Goal: Task Accomplishment & Management: Use online tool/utility

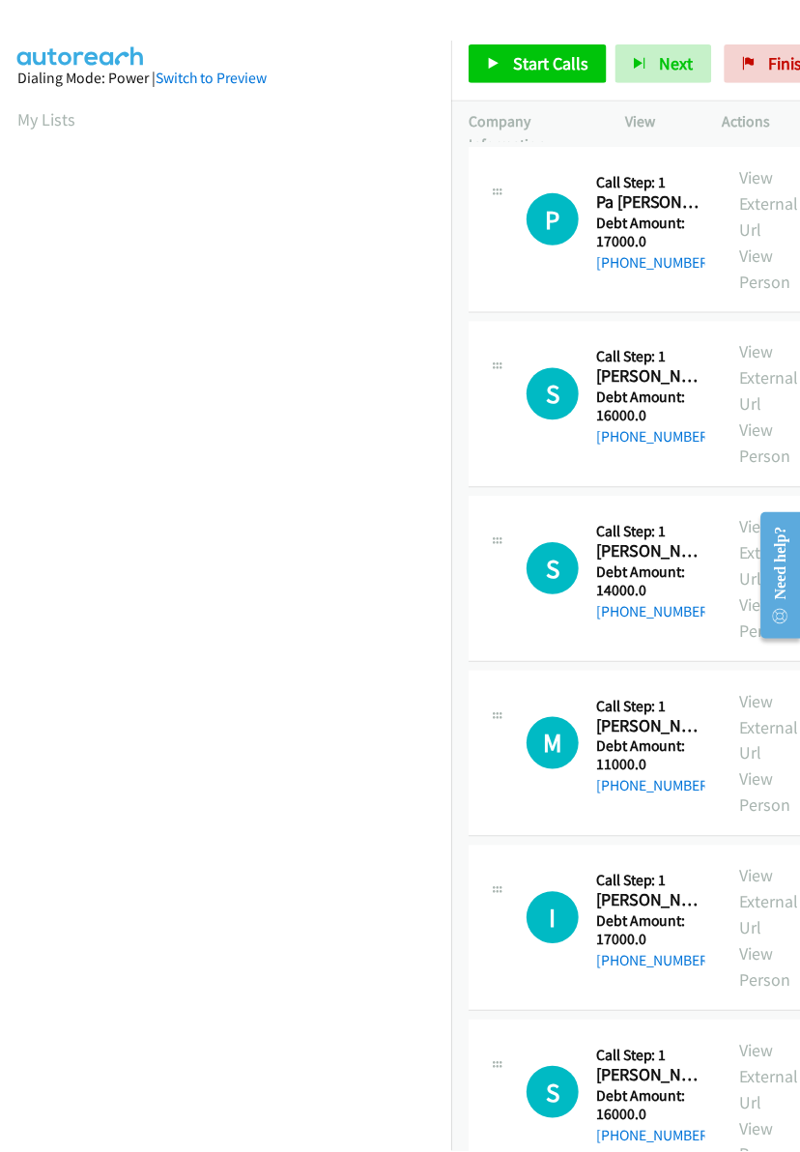
scroll to position [0, 3]
click at [321, 21] on div at bounding box center [392, 37] width 784 height 74
click at [320, 1119] on nav "Dialing Mode: Power | Switch to Preview My Lists" at bounding box center [226, 616] width 453 height 1152
click at [560, 55] on span "Start Calls" at bounding box center [551, 62] width 75 height 22
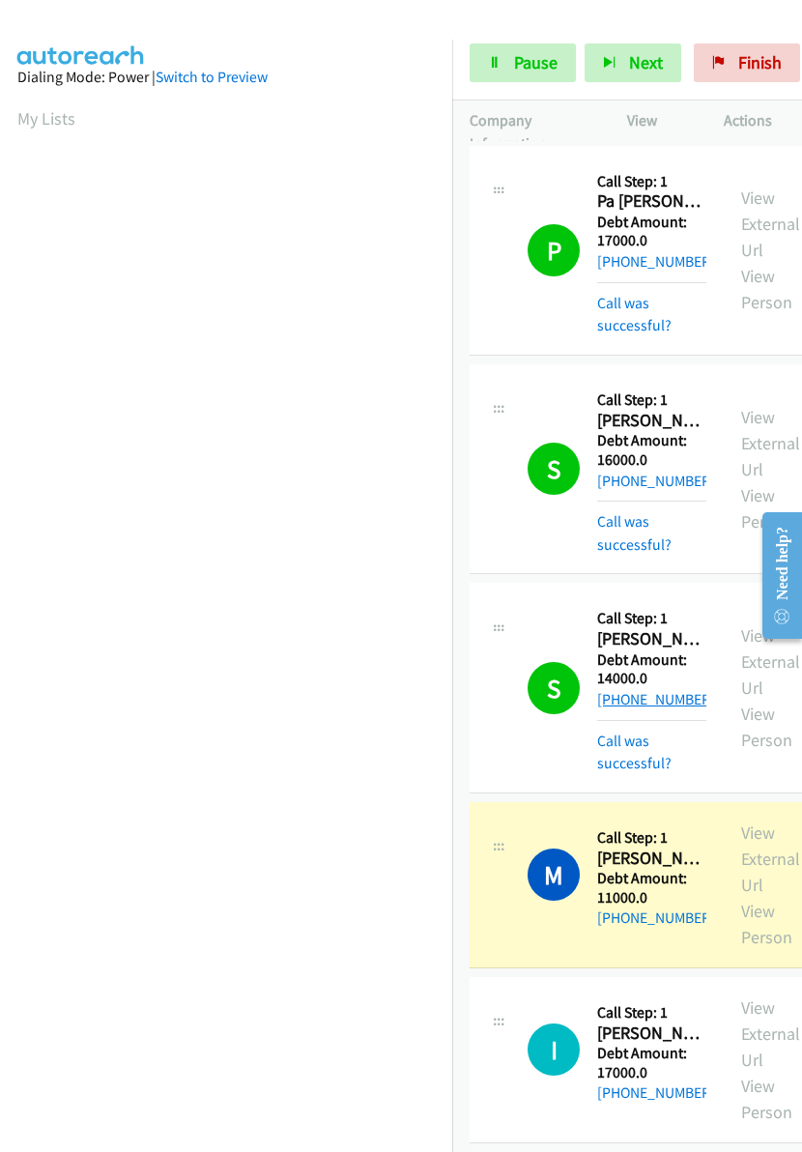
drag, startPoint x: 708, startPoint y: 693, endPoint x: 613, endPoint y: 705, distance: 95.5
click at [613, 705] on div "S Callback Scheduled Call Step: 1 Steven Medof - Credit Card America/Los_Angele…" at bounding box center [597, 687] width 254 height 174
copy link "818-807-4932"
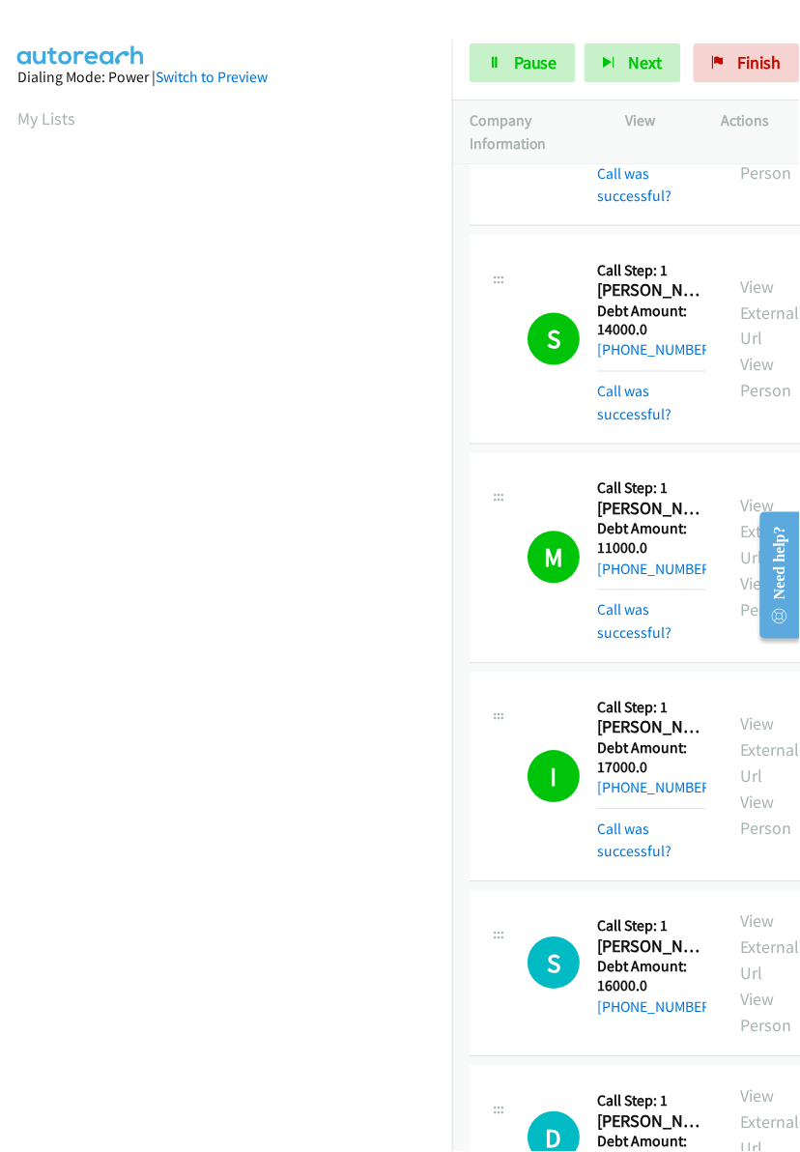
scroll to position [1056, 0]
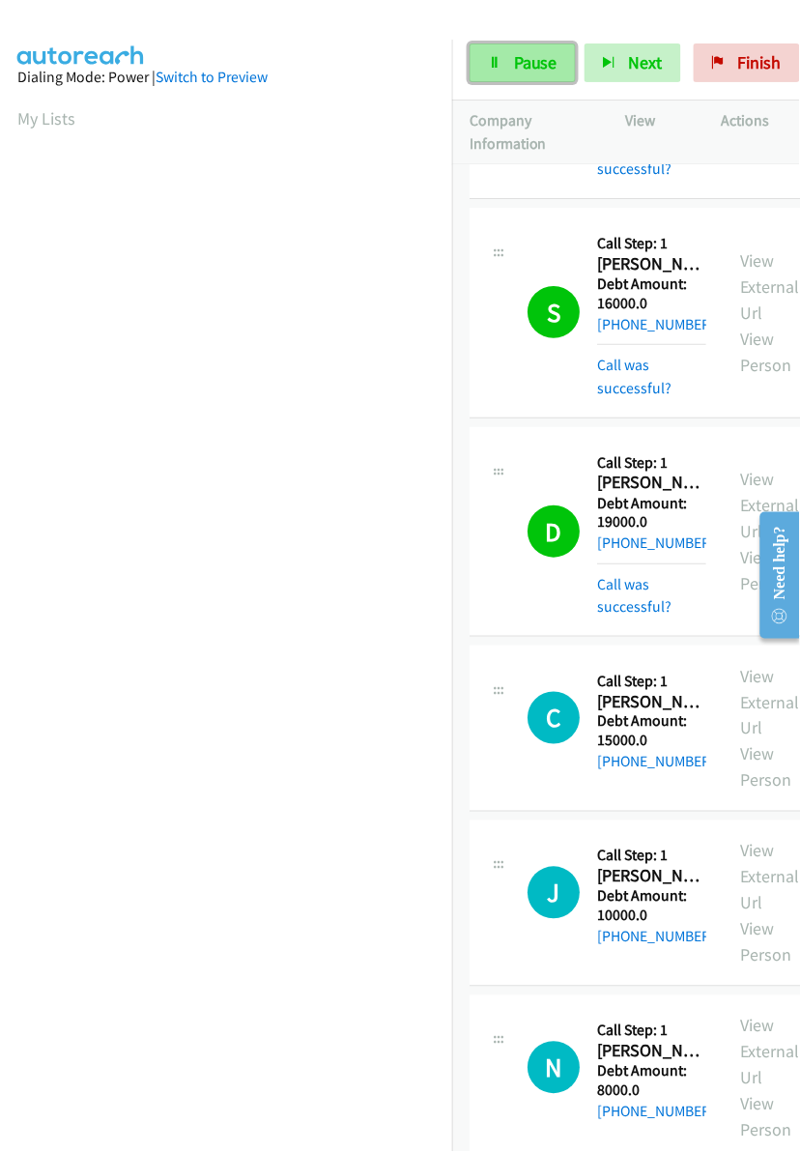
click at [522, 59] on span "Pause" at bounding box center [535, 62] width 43 height 22
click at [523, 61] on span "Start Calls" at bounding box center [551, 62] width 75 height 22
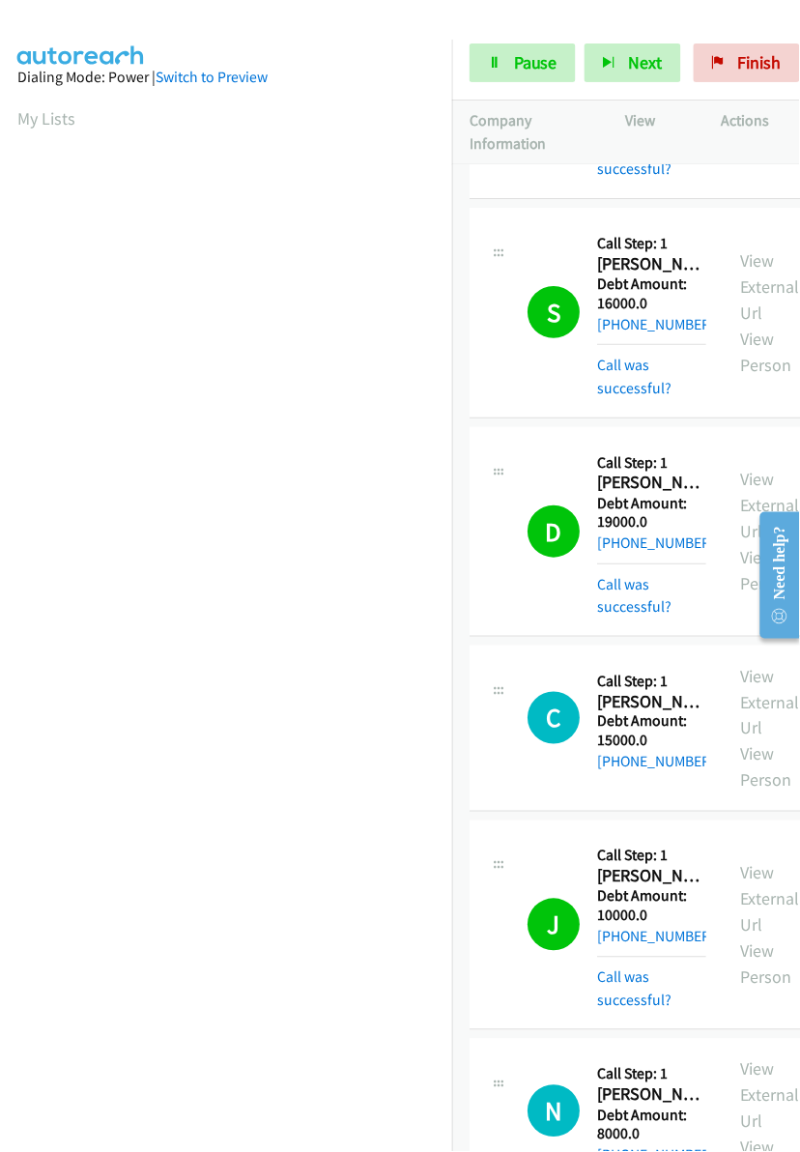
scroll to position [870, 0]
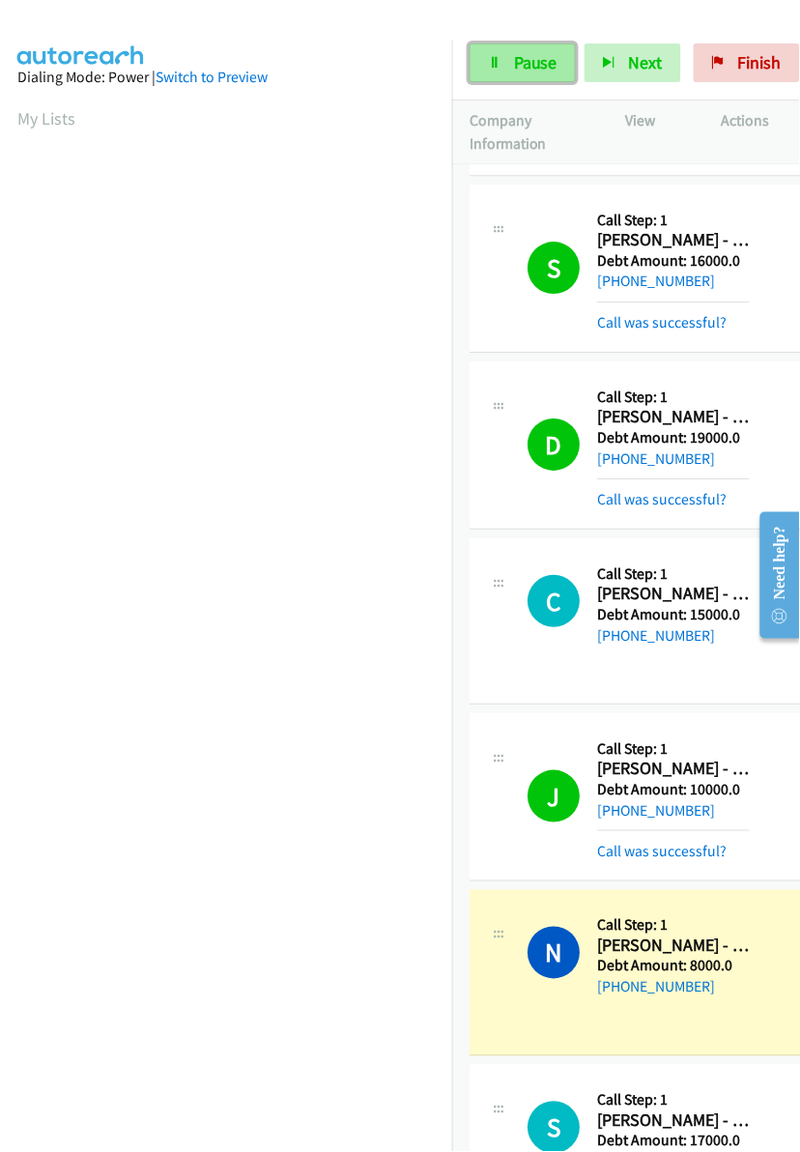
click at [515, 69] on span "Pause" at bounding box center [535, 62] width 43 height 22
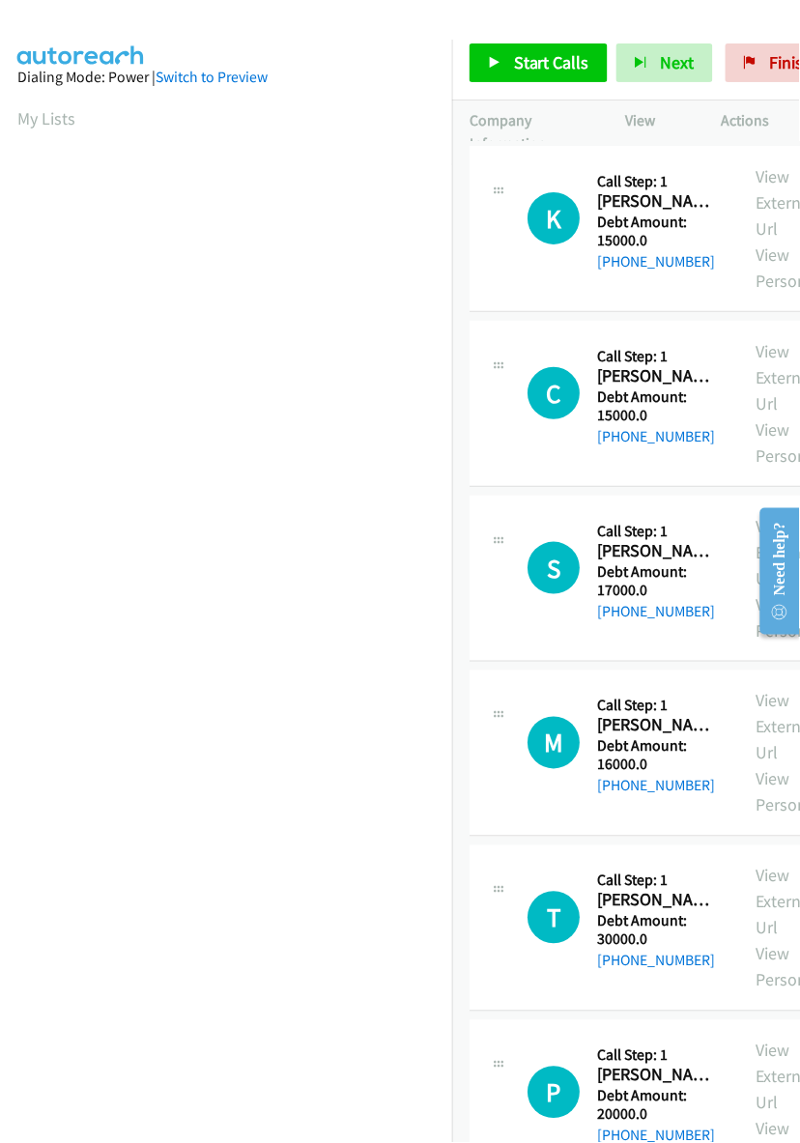
scroll to position [0, 3]
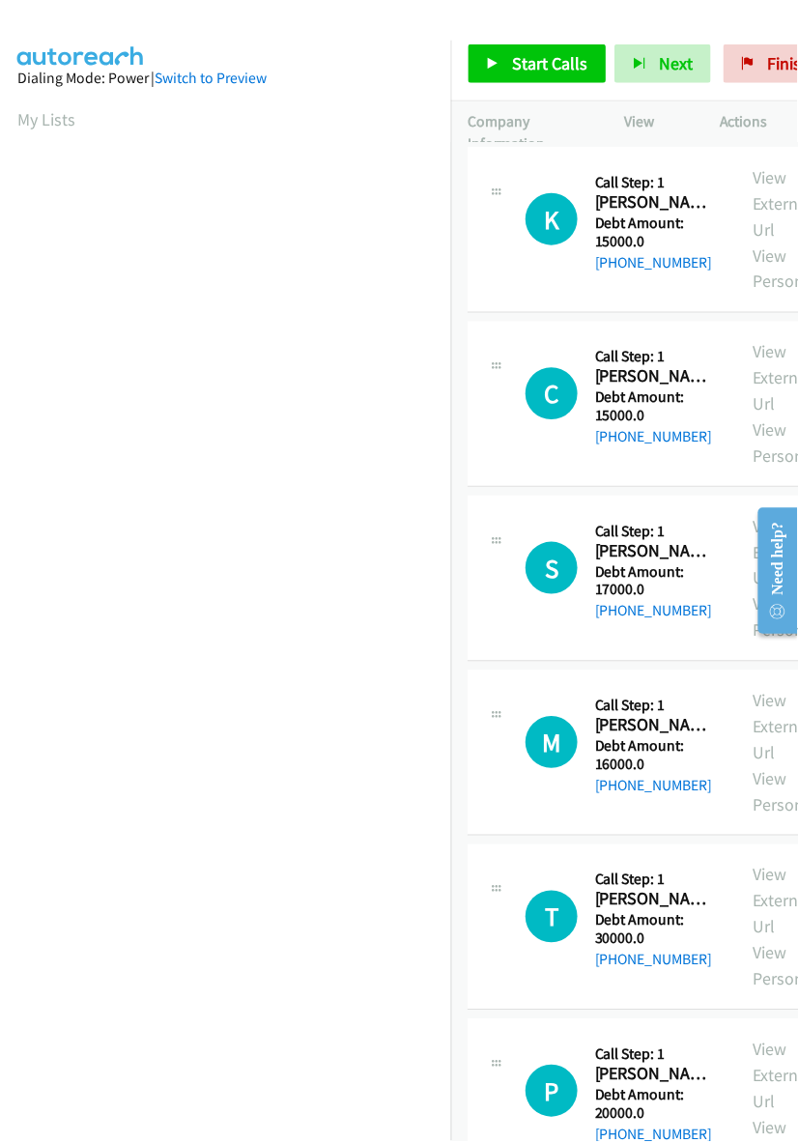
scroll to position [0, 3]
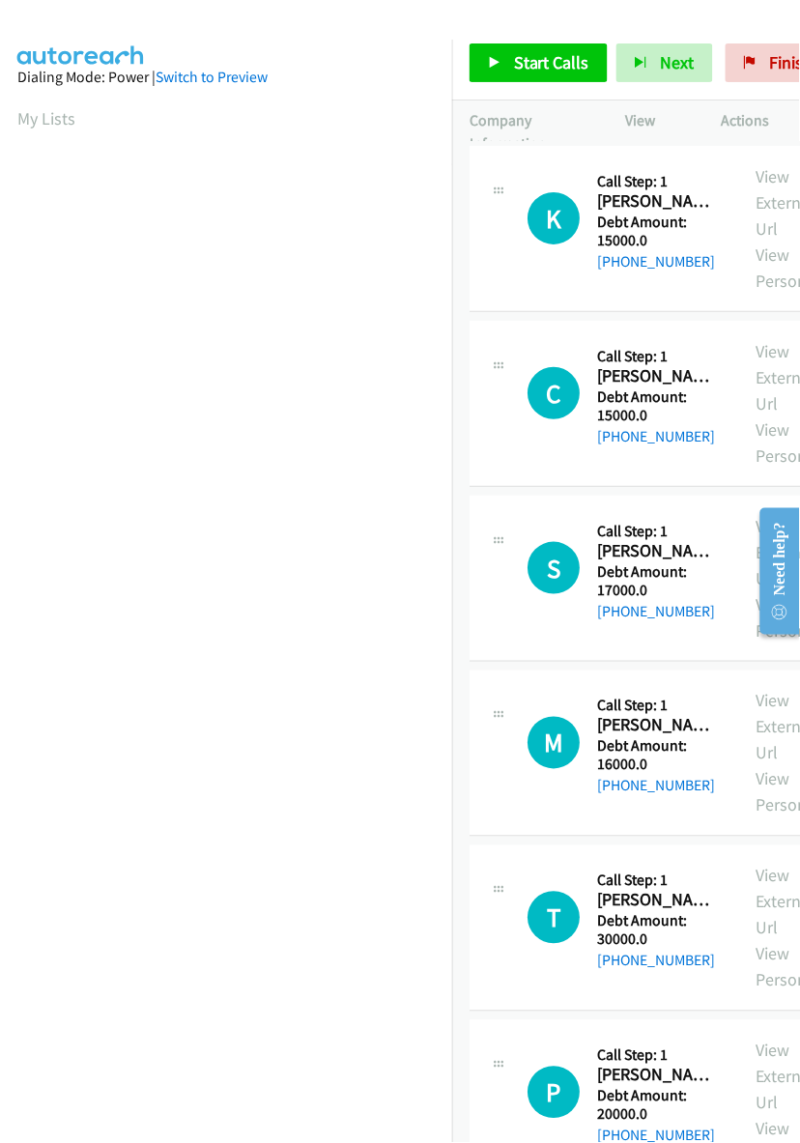
click at [384, 111] on section "My Lists" at bounding box center [225, 118] width 417 height 26
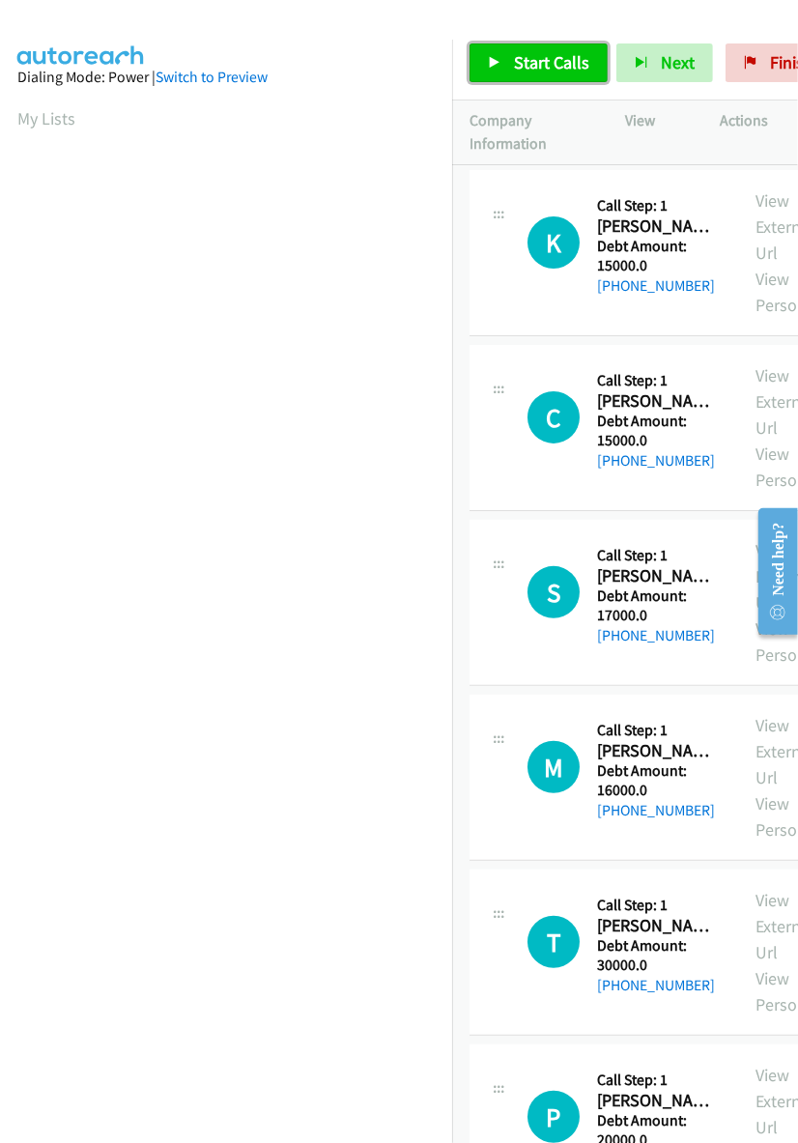
click at [557, 66] on span "Start Calls" at bounding box center [551, 62] width 75 height 22
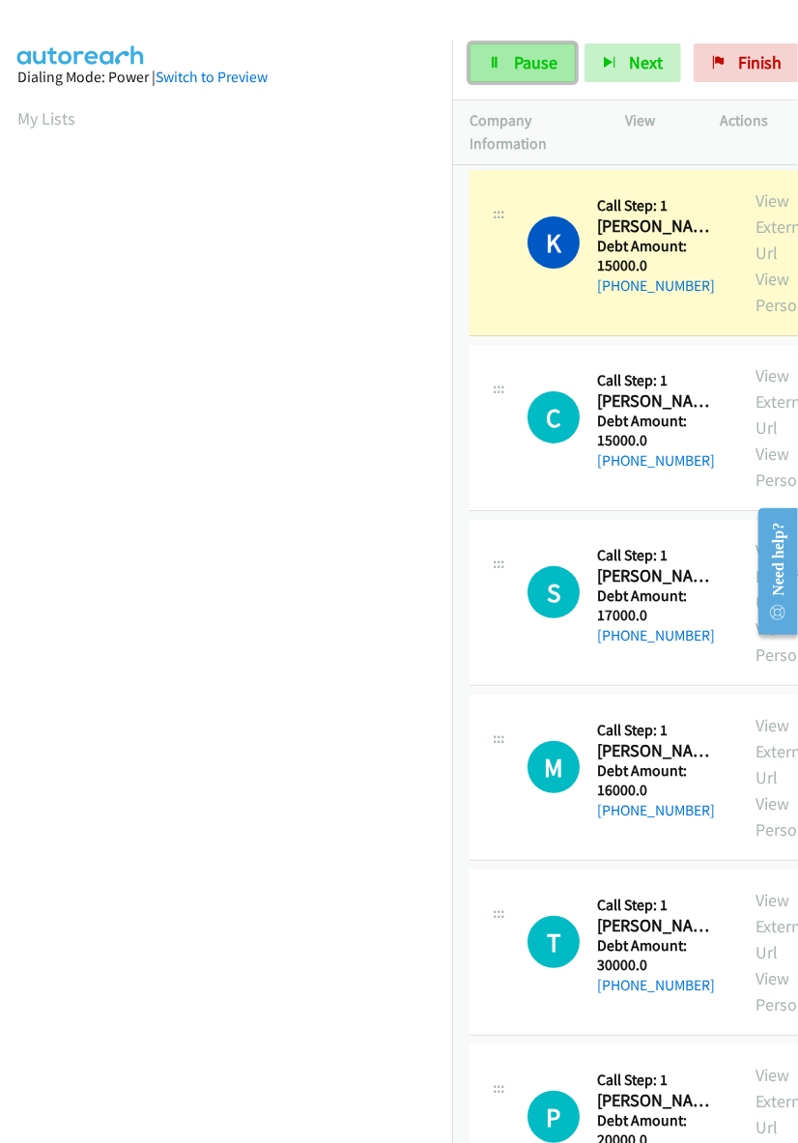
click at [536, 55] on span "Pause" at bounding box center [535, 62] width 43 height 22
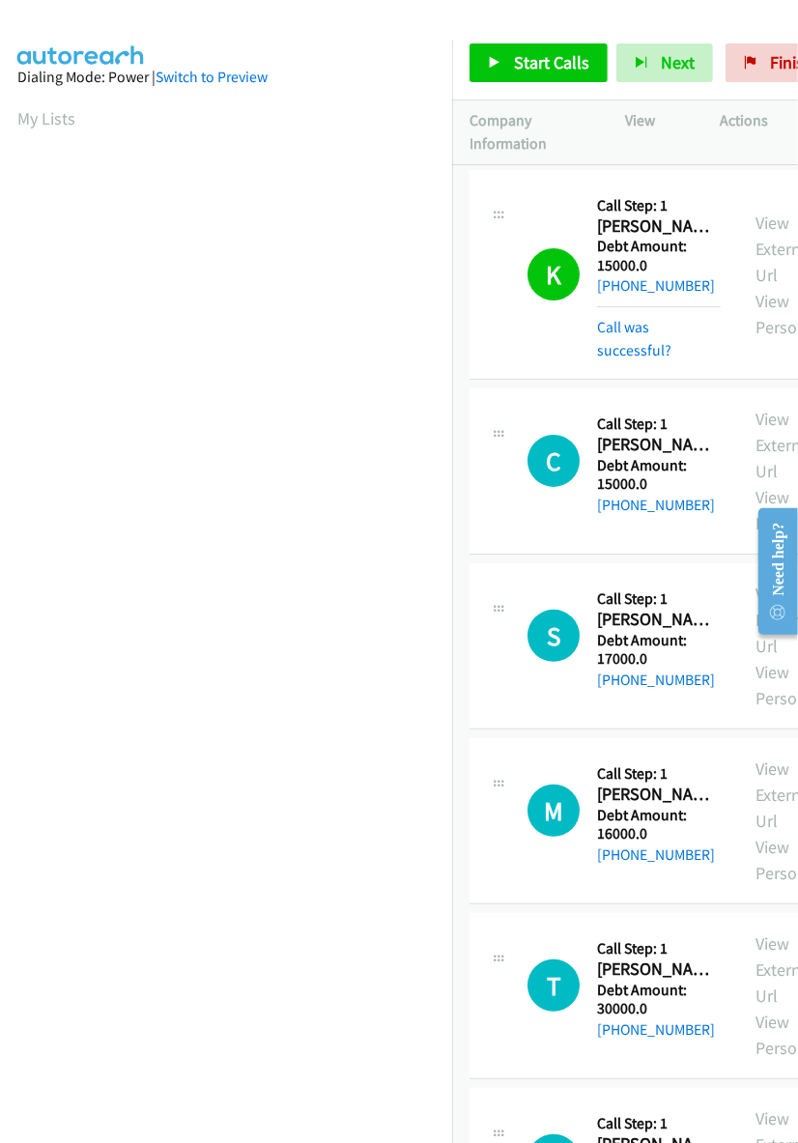
click at [277, 121] on section "My Lists" at bounding box center [225, 118] width 417 height 26
click at [26, 117] on link "My Lists" at bounding box center [46, 118] width 58 height 22
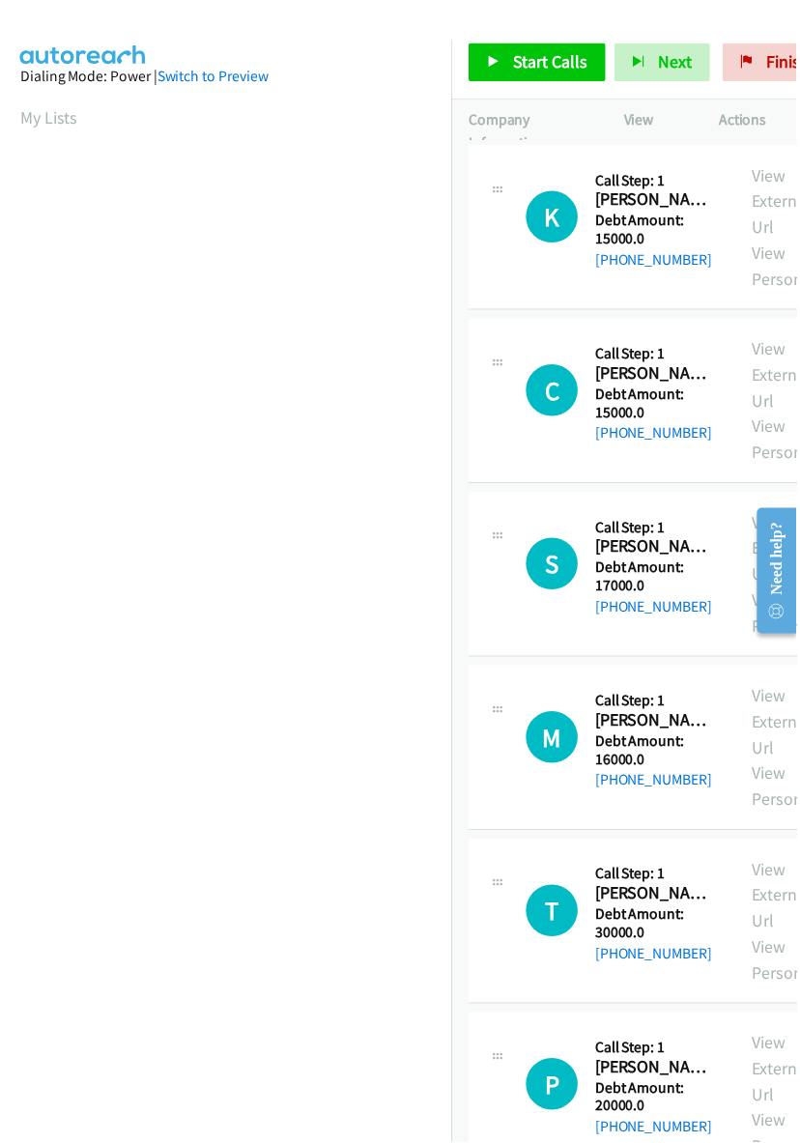
scroll to position [0, 3]
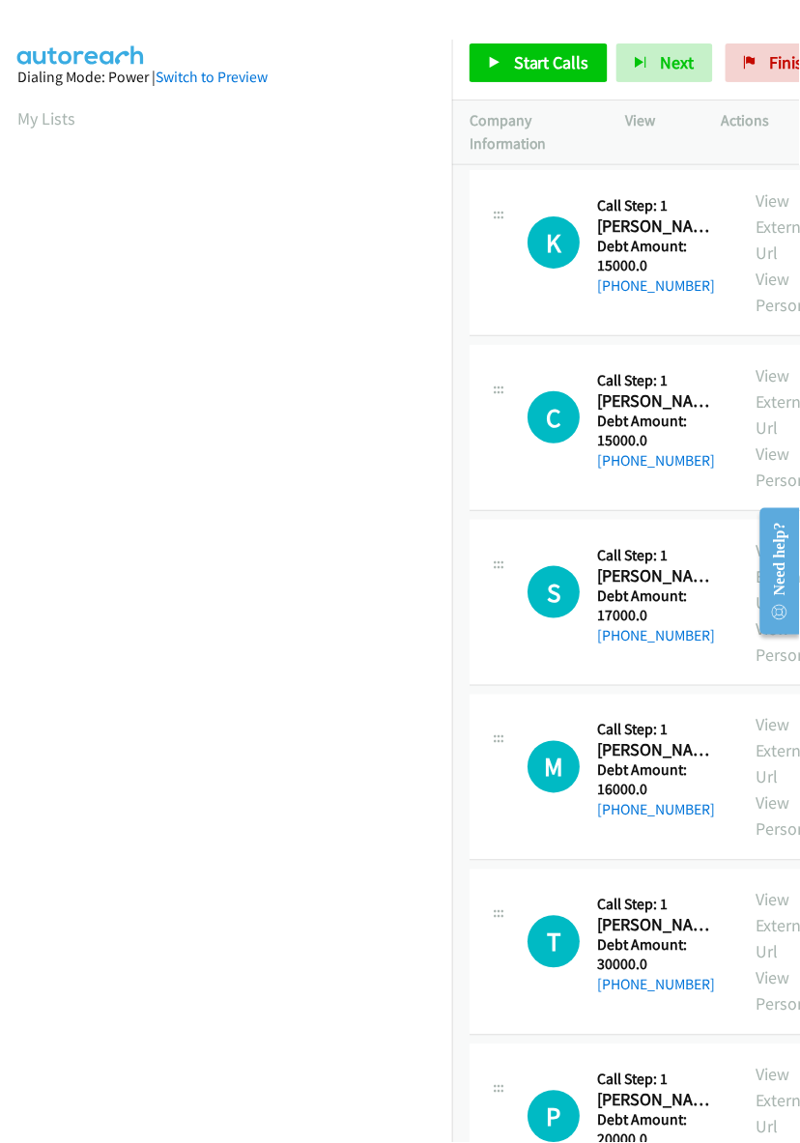
click at [182, 1111] on nav "Dialing Mode: Power | Switch to Preview My Lists" at bounding box center [226, 611] width 453 height 1143
